Goal: Transaction & Acquisition: Book appointment/travel/reservation

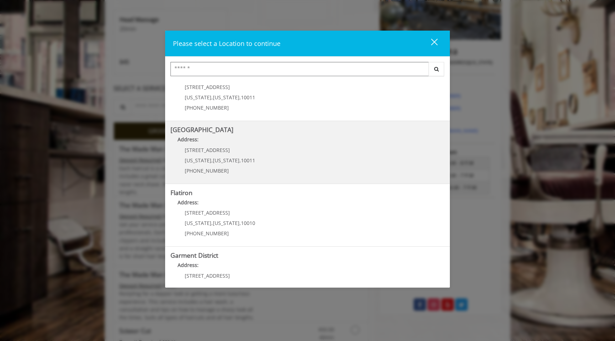
scroll to position [110, 0]
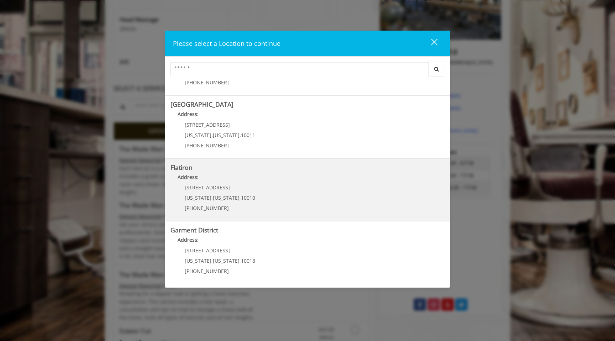
click at [255, 190] on "Flatiron Address: 10 E 23rd St New York , New York , 10010 (917) 475-1765" at bounding box center [307, 190] width 274 height 52
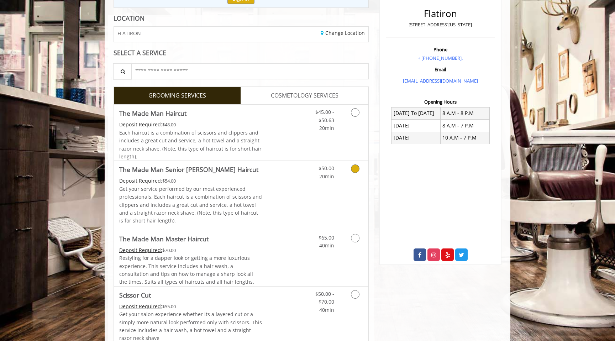
scroll to position [128, 0]
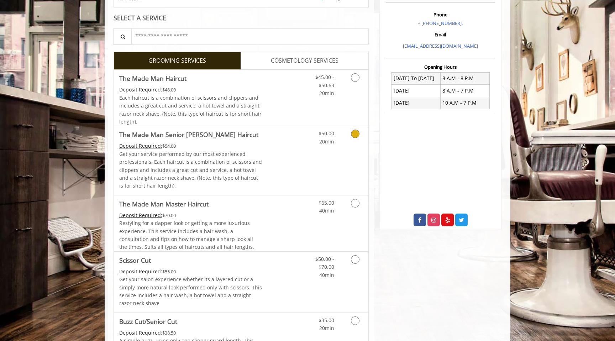
click at [275, 162] on link "Discounted Price" at bounding box center [283, 160] width 42 height 69
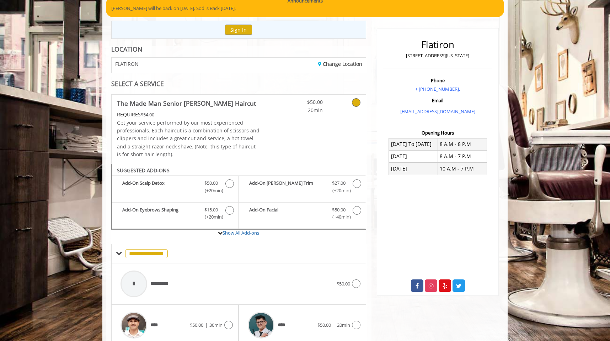
scroll to position [28, 0]
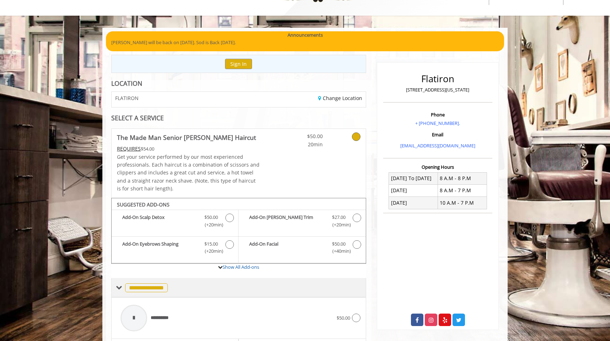
click at [120, 286] on span at bounding box center [119, 287] width 6 height 6
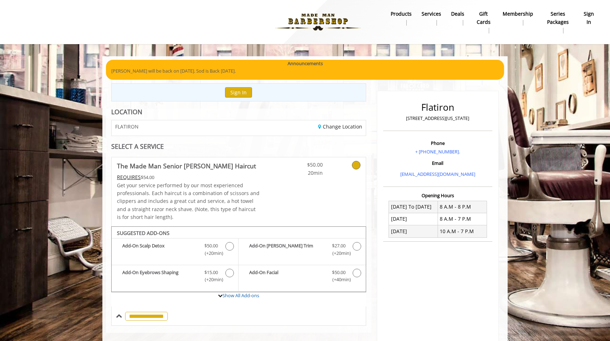
scroll to position [35, 0]
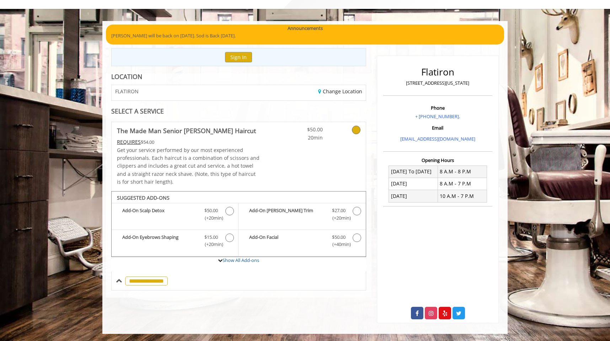
click at [356, 130] on icon at bounding box center [356, 130] width 9 height 9
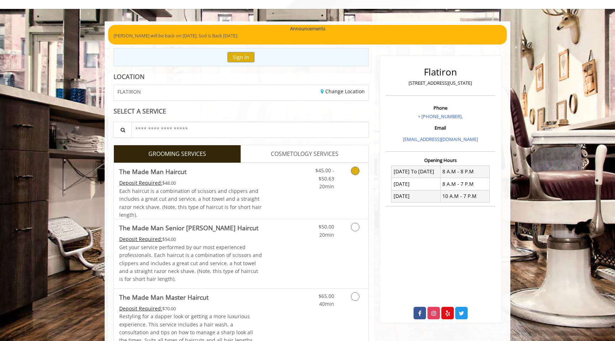
click at [356, 171] on icon "Grooming services" at bounding box center [355, 170] width 9 height 9
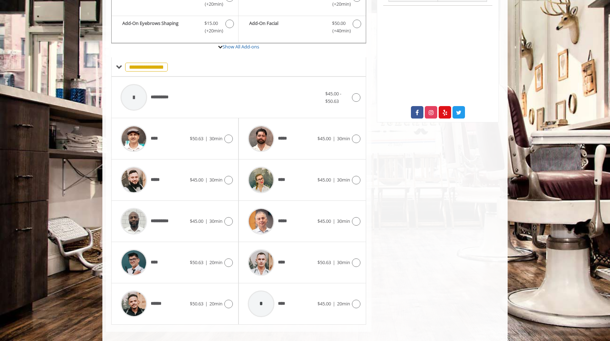
scroll to position [235, 0]
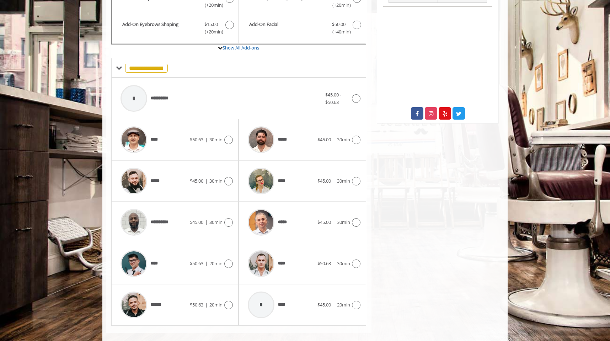
click at [357, 183] on icon at bounding box center [356, 181] width 9 height 9
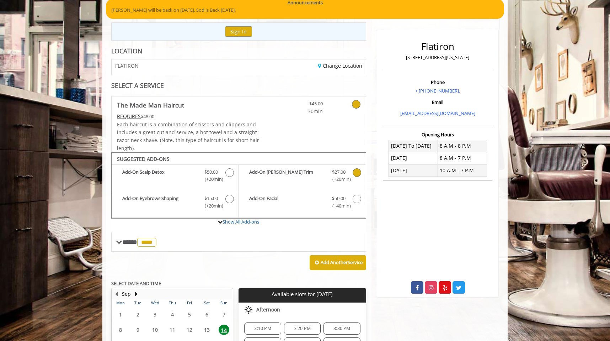
scroll to position [48, 0]
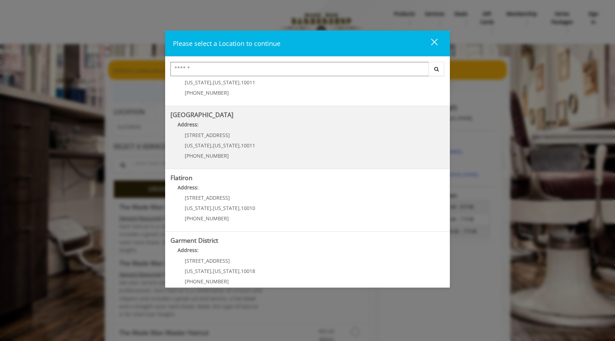
scroll to position [101, 0]
